Goal: Transaction & Acquisition: Purchase product/service

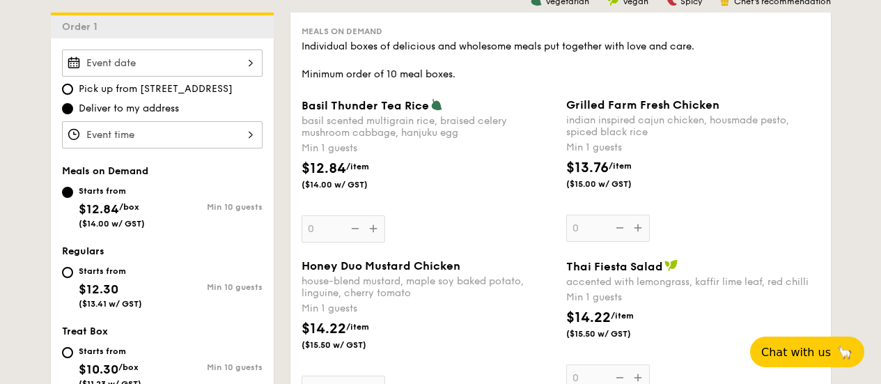
scroll to position [349, 0]
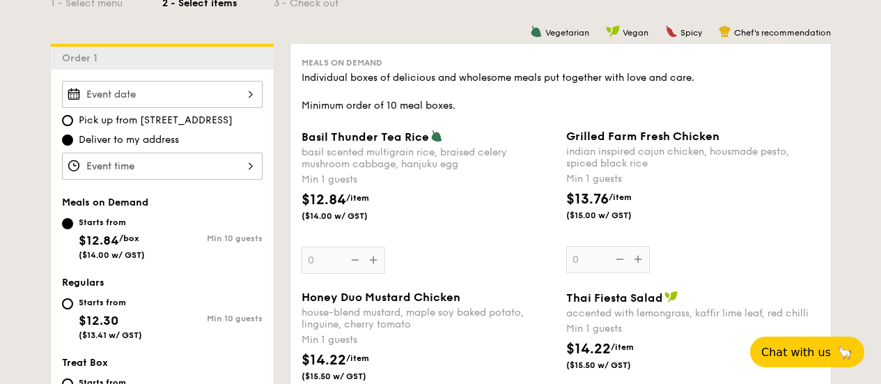
click at [211, 99] on input "Basil Thunder Tea [PERSON_NAME] scented multigrain rice, braised celery mushroo…" at bounding box center [162, 94] width 201 height 27
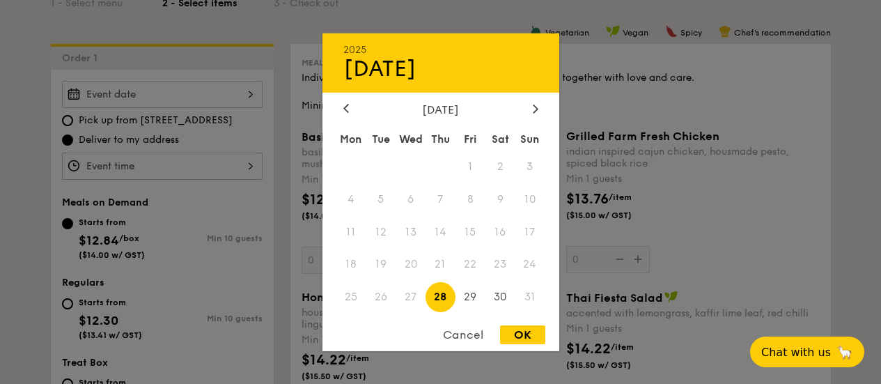
click at [407, 297] on span "27" at bounding box center [411, 297] width 30 height 30
click at [509, 338] on div "OK" at bounding box center [522, 334] width 45 height 19
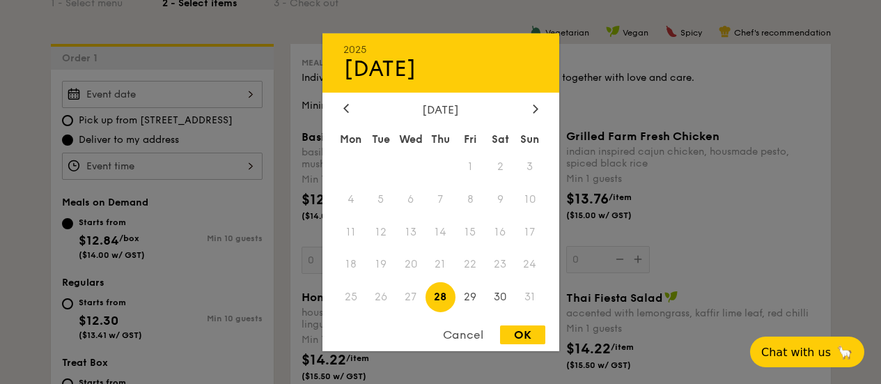
type input "[DATE]"
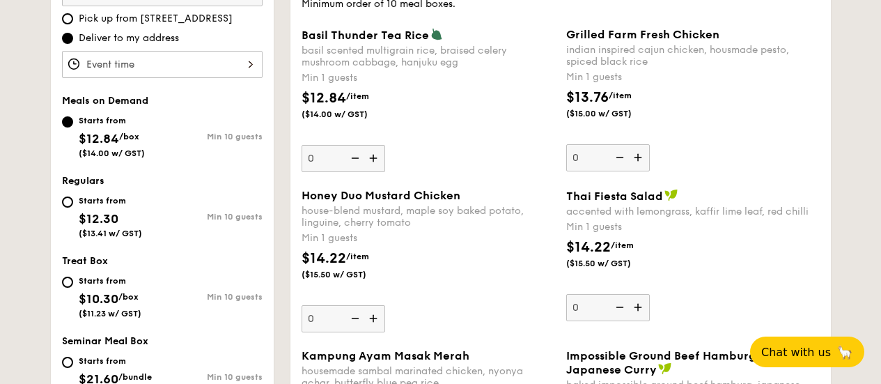
scroll to position [419, 0]
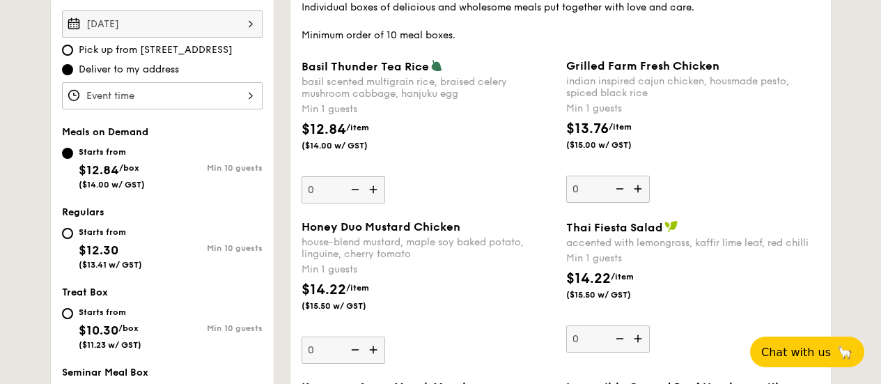
click at [148, 28] on input "[DATE]" at bounding box center [162, 23] width 201 height 27
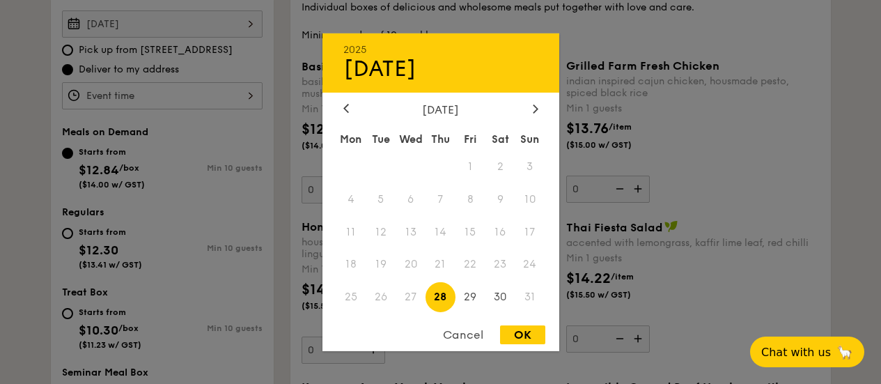
click at [148, 29] on div at bounding box center [440, 192] width 881 height 384
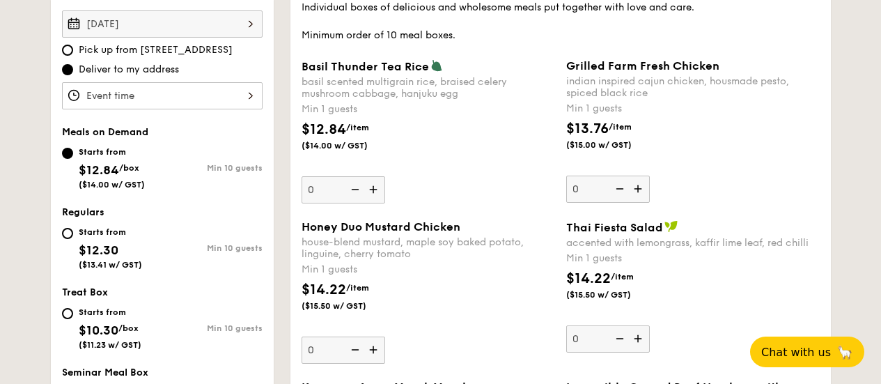
click at [178, 55] on span "Pick up from [STREET_ADDRESS]" at bounding box center [156, 50] width 154 height 14
click at [73, 55] on input "Pick up from [STREET_ADDRESS]" at bounding box center [67, 50] width 11 height 11
radio input "true"
click at [174, 30] on input "[DATE]" at bounding box center [162, 23] width 201 height 27
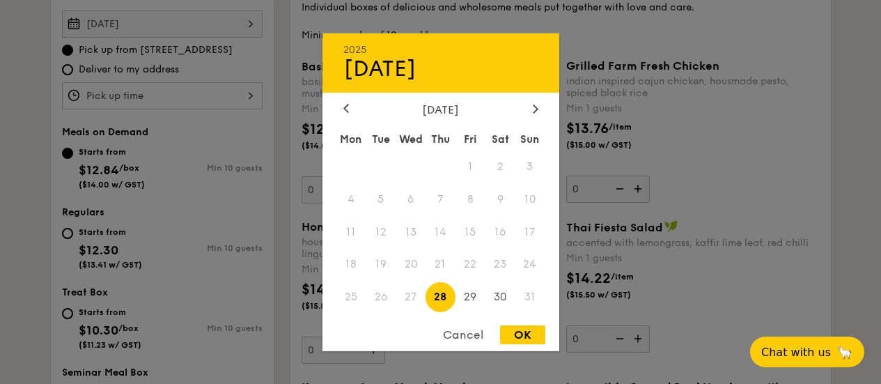
drag, startPoint x: 397, startPoint y: 305, endPoint x: 397, endPoint y: 296, distance: 8.4
click at [397, 296] on span "27" at bounding box center [411, 297] width 30 height 30
click at [404, 298] on span "27" at bounding box center [411, 297] width 30 height 30
click at [537, 328] on div "OK" at bounding box center [522, 334] width 45 height 19
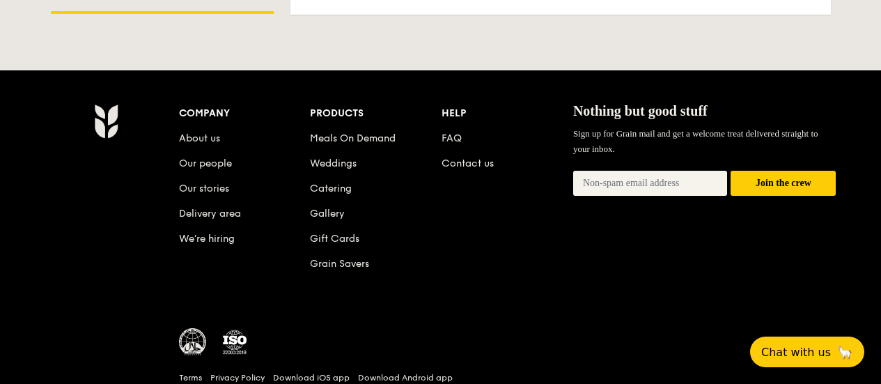
scroll to position [3118, 0]
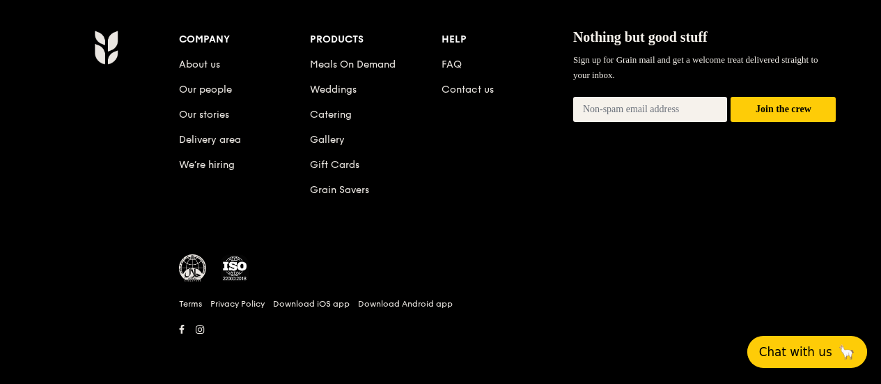
click at [782, 357] on span "Chat with us" at bounding box center [796, 352] width 73 height 14
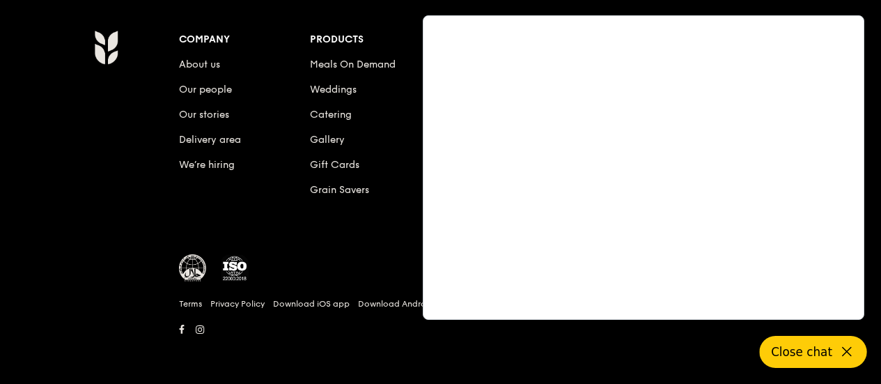
click at [301, 220] on div "Company About us Our people Our stories Delivery area We’re hiring Products Mea…" at bounding box center [508, 125] width 658 height 191
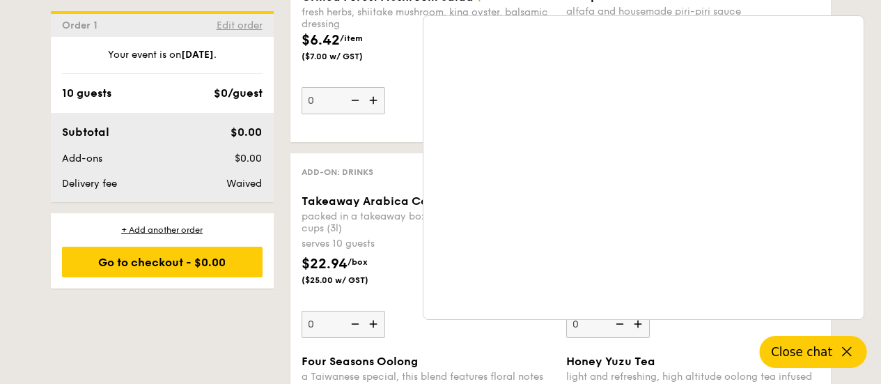
click at [246, 26] on span "Edit order" at bounding box center [240, 26] width 46 height 12
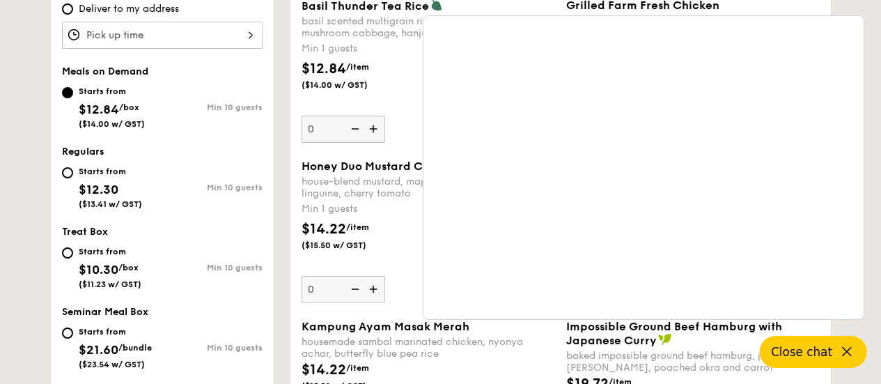
scroll to position [372, 0]
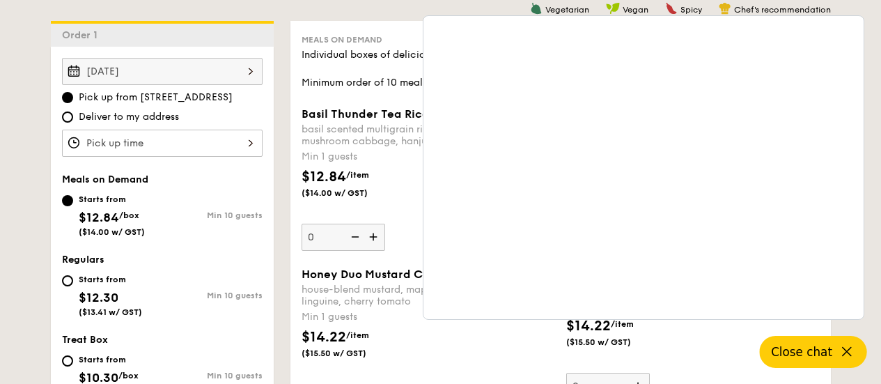
click at [185, 58] on input "[DATE]" at bounding box center [162, 71] width 201 height 27
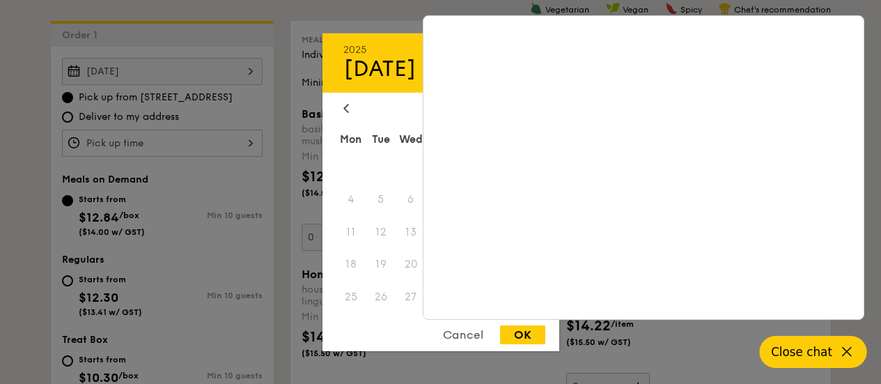
click at [167, 103] on div at bounding box center [440, 192] width 881 height 384
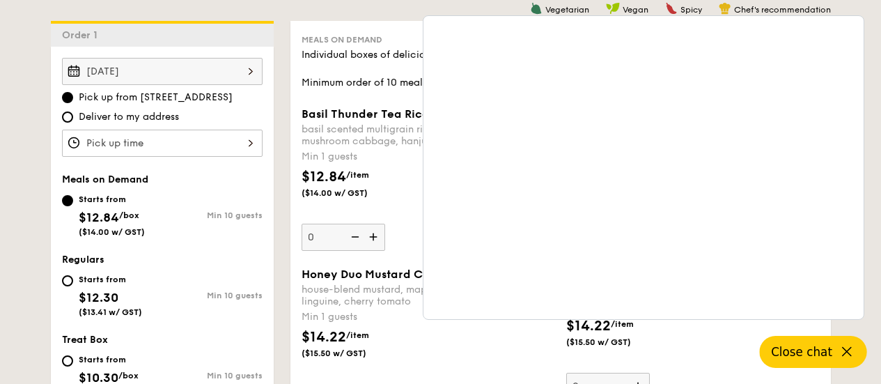
click at [170, 114] on span "Deliver to my address" at bounding box center [129, 117] width 100 height 14
click at [73, 114] on input "Deliver to my address" at bounding box center [67, 116] width 11 height 11
radio input "true"
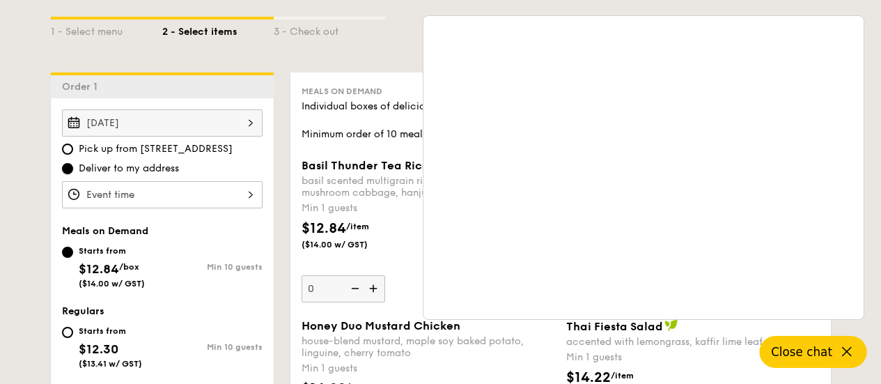
scroll to position [232, 0]
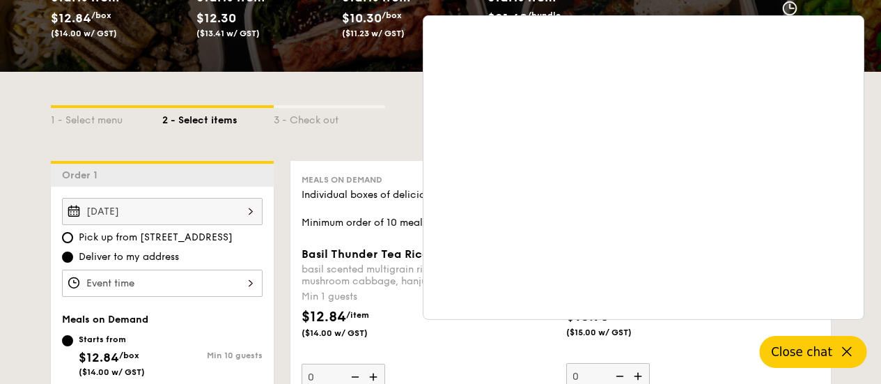
click at [123, 207] on input "[DATE]" at bounding box center [162, 211] width 201 height 27
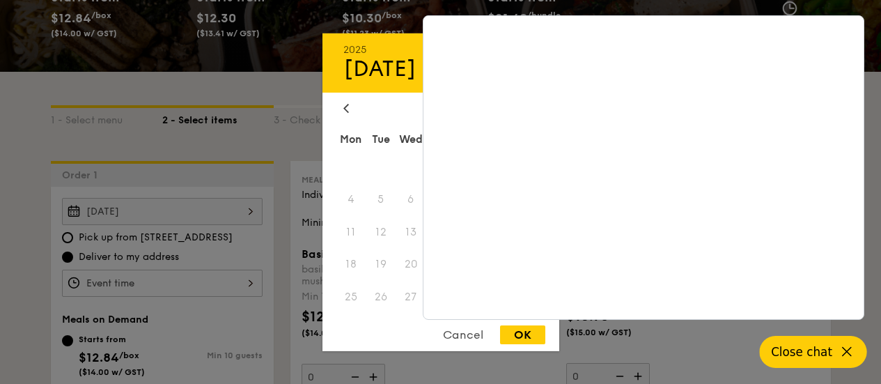
click at [389, 293] on span "26" at bounding box center [381, 297] width 30 height 30
click at [468, 335] on div "Cancel" at bounding box center [463, 334] width 68 height 19
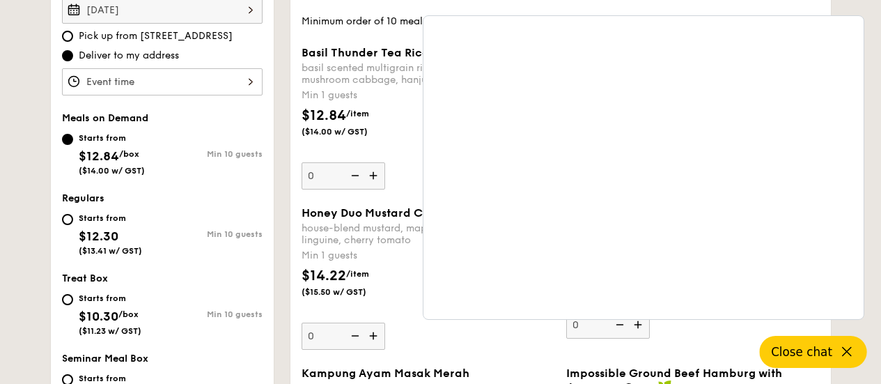
scroll to position [442, 0]
